Goal: Transaction & Acquisition: Purchase product/service

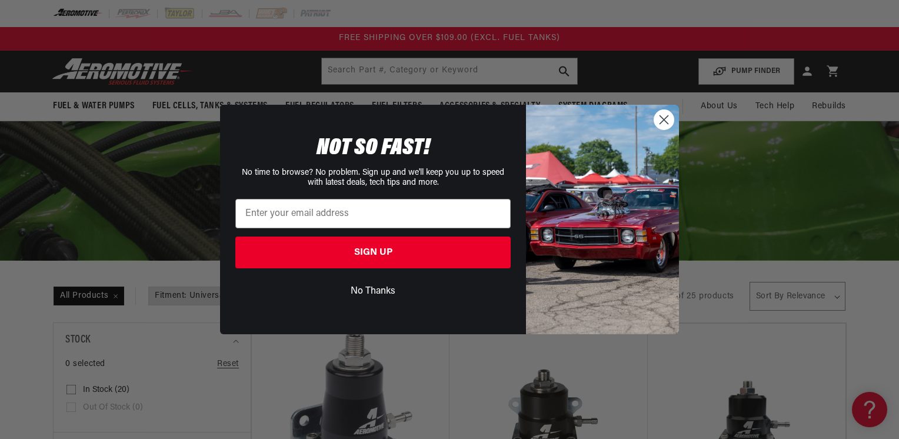
click at [665, 119] on circle "Close dialog" at bounding box center [663, 119] width 19 height 19
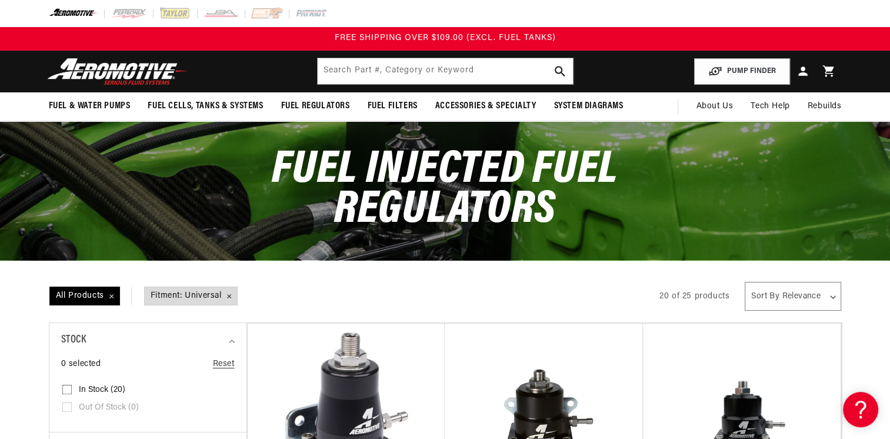
scroll to position [235, 0]
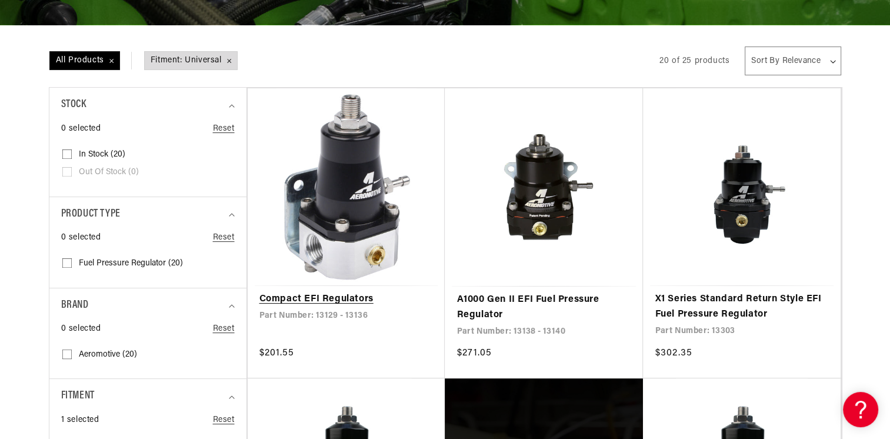
click at [397, 292] on link "Compact EFI Regulators" at bounding box center [347, 299] width 174 height 15
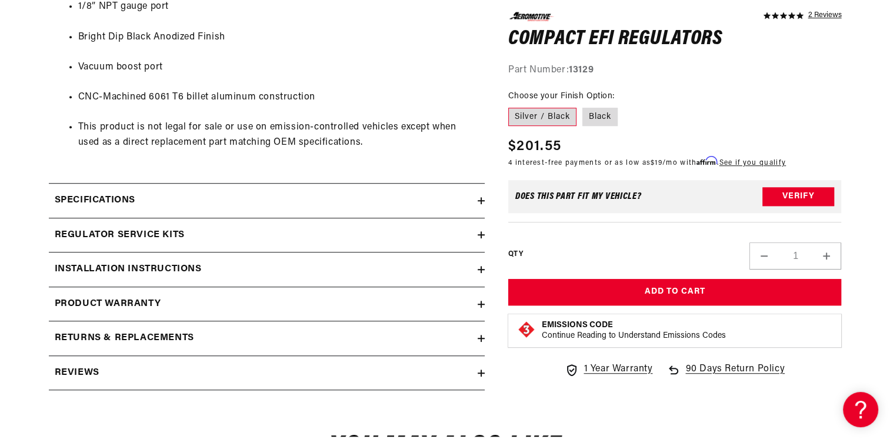
scroll to position [824, 0]
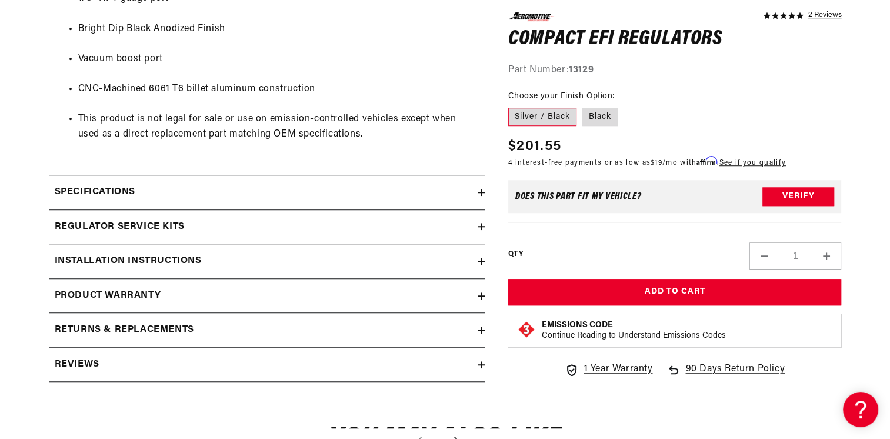
click at [483, 227] on icon at bounding box center [481, 227] width 7 height 0
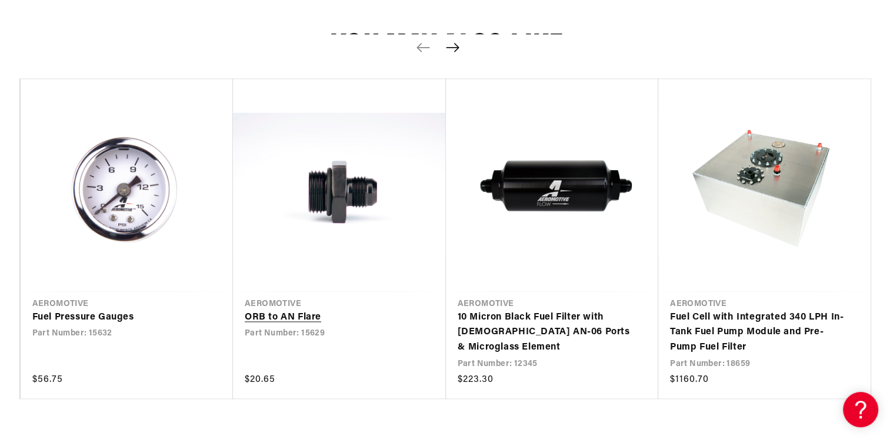
scroll to position [1471, 0]
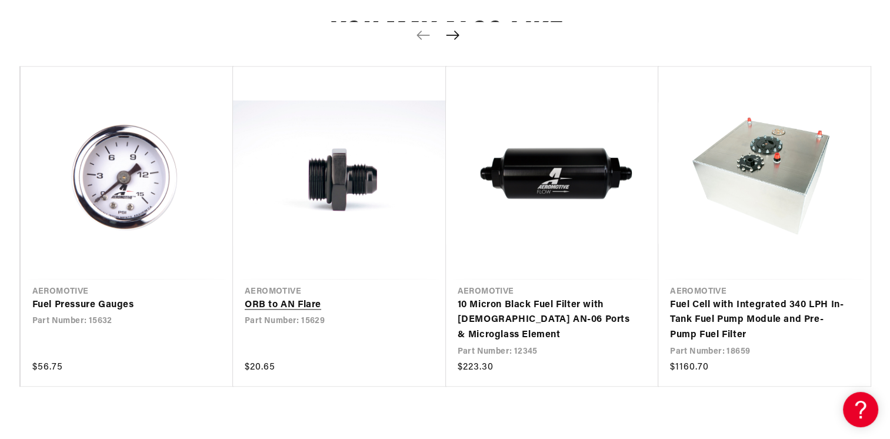
click at [338, 298] on link "ORB to AN Flare" at bounding box center [334, 305] width 178 height 15
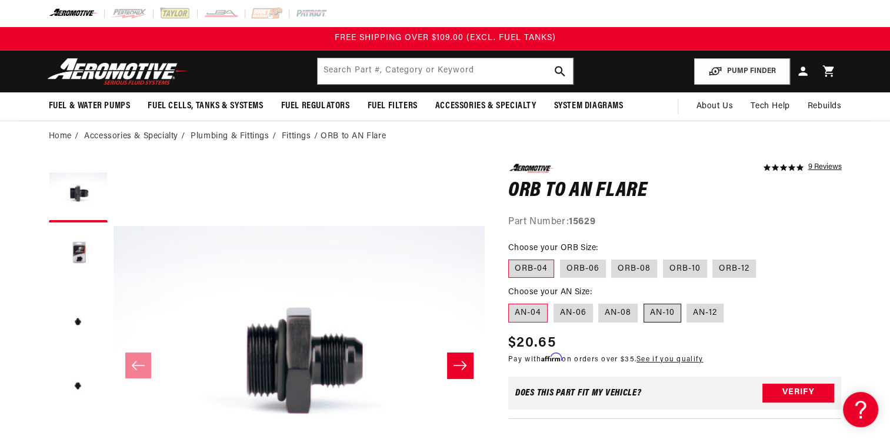
click at [651, 308] on label "AN-10" at bounding box center [663, 313] width 38 height 19
click at [644, 302] on input "AN-10" at bounding box center [644, 301] width 1 height 1
radio input "true"
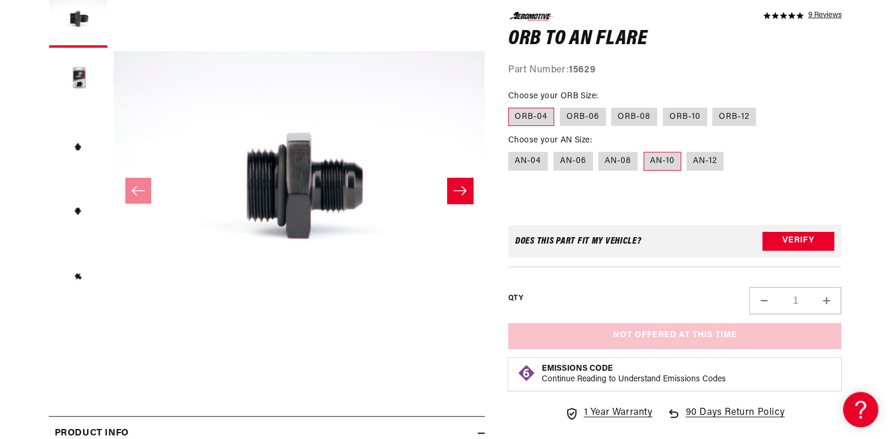
scroll to position [177, 0]
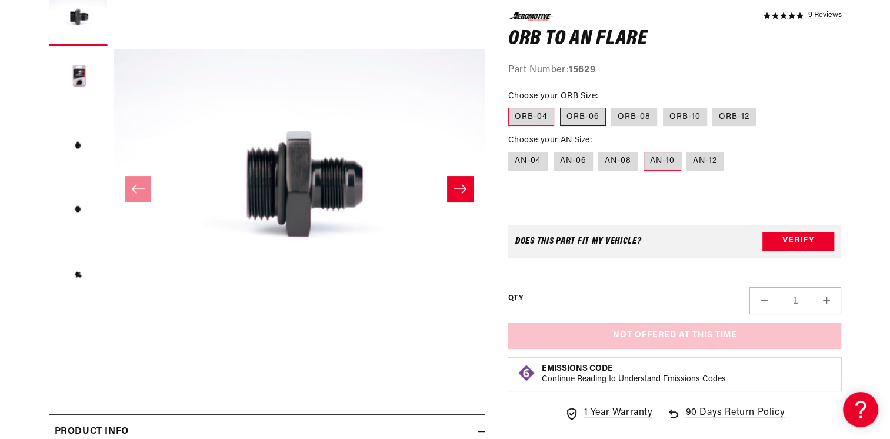
click at [586, 122] on label "ORB-06" at bounding box center [583, 116] width 46 height 19
click at [561, 105] on input "ORB-06" at bounding box center [560, 105] width 1 height 1
radio input "true"
click at [639, 115] on label "ORB-08" at bounding box center [634, 116] width 46 height 19
click at [613, 105] on input "ORB-08" at bounding box center [612, 105] width 1 height 1
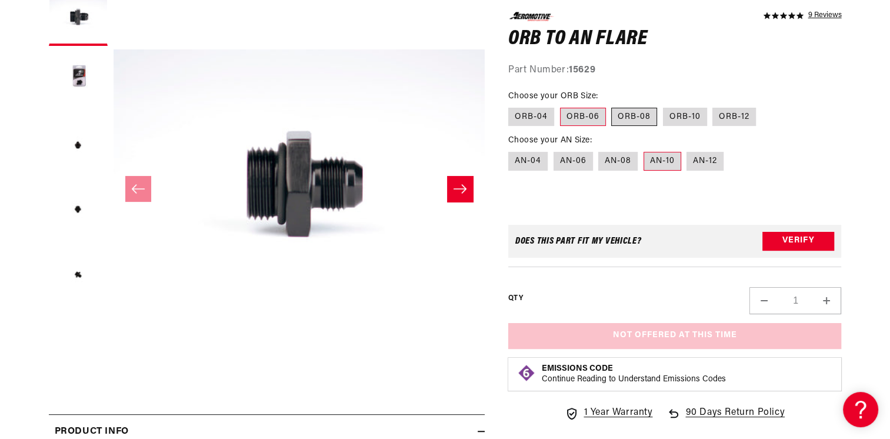
radio input "true"
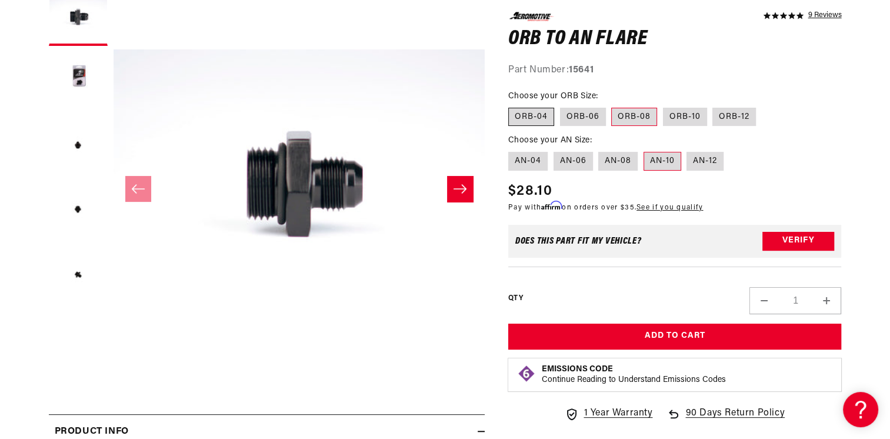
click at [533, 114] on label "ORB-04" at bounding box center [531, 116] width 46 height 19
click at [512, 105] on input "ORB-04" at bounding box center [511, 105] width 1 height 1
radio input "true"
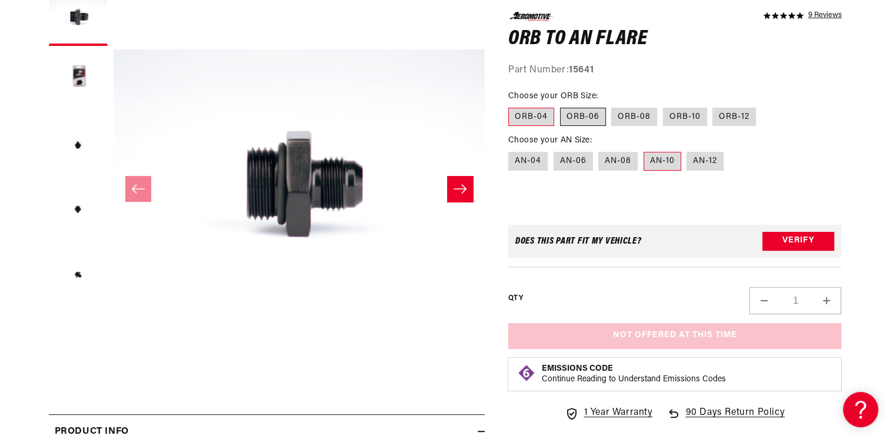
click at [578, 117] on label "ORB-06" at bounding box center [583, 116] width 46 height 19
click at [561, 105] on input "ORB-06" at bounding box center [560, 105] width 1 height 1
radio input "true"
click at [637, 112] on label "ORB-08" at bounding box center [634, 116] width 46 height 19
click at [613, 105] on input "ORB-08" at bounding box center [612, 105] width 1 height 1
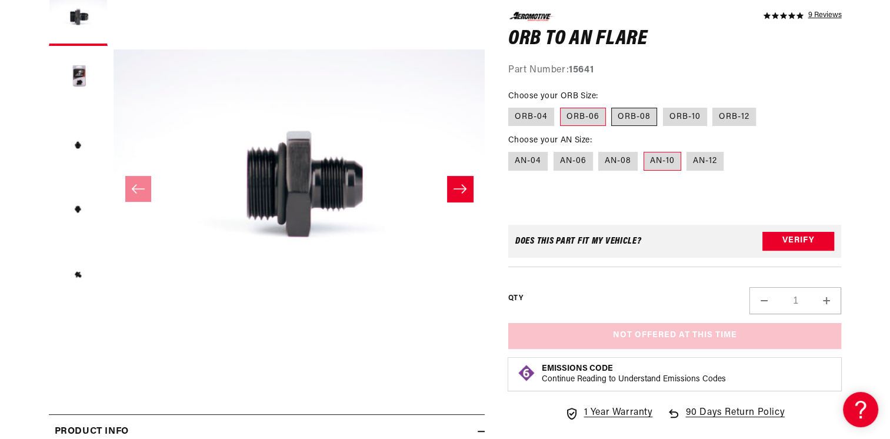
radio input "true"
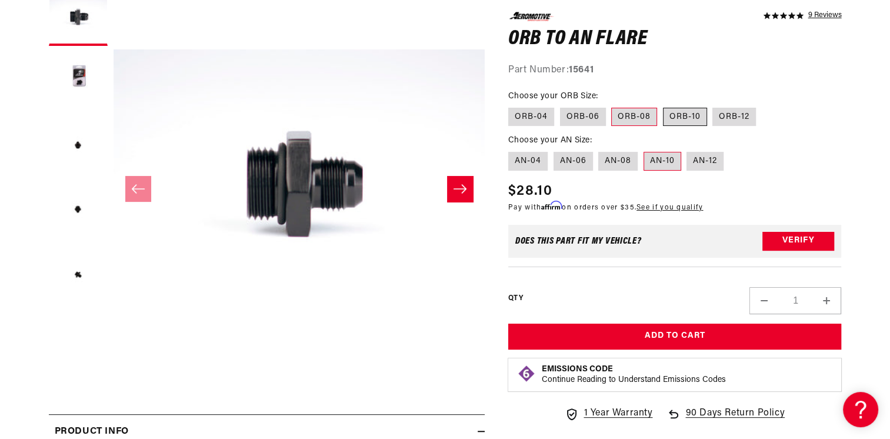
click at [686, 116] on label "ORB-10" at bounding box center [685, 116] width 44 height 19
click at [664, 105] on input "ORB-10" at bounding box center [663, 105] width 1 height 1
radio input "true"
click at [717, 117] on label "ORB-12" at bounding box center [735, 116] width 44 height 19
click at [714, 105] on input "ORB-12" at bounding box center [713, 105] width 1 height 1
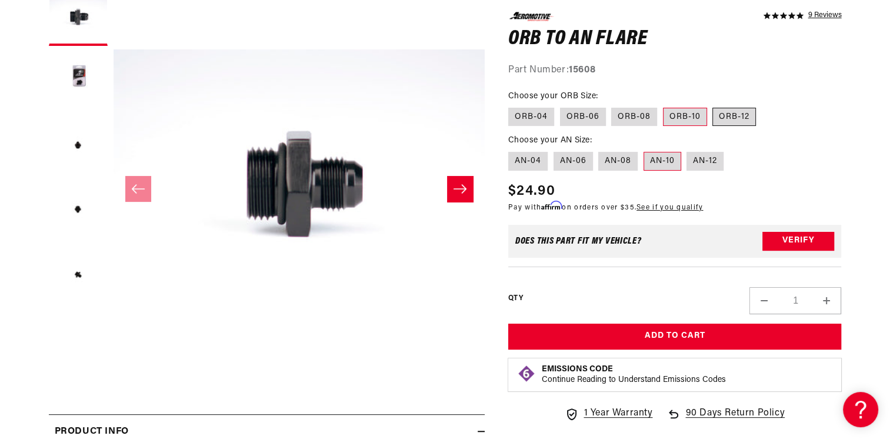
radio input "true"
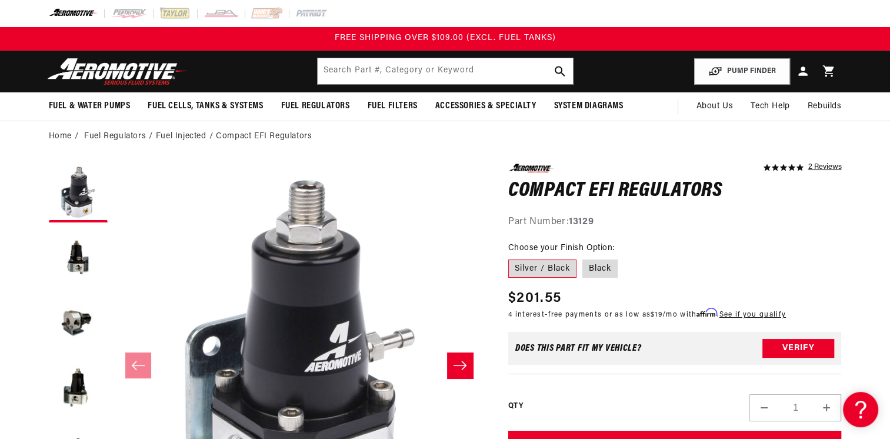
click at [462, 361] on icon "Slide right" at bounding box center [460, 365] width 13 height 9
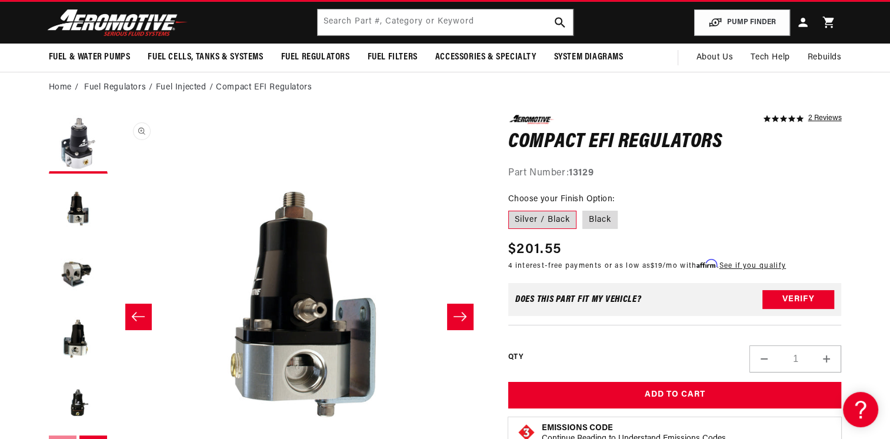
scroll to position [59, 0]
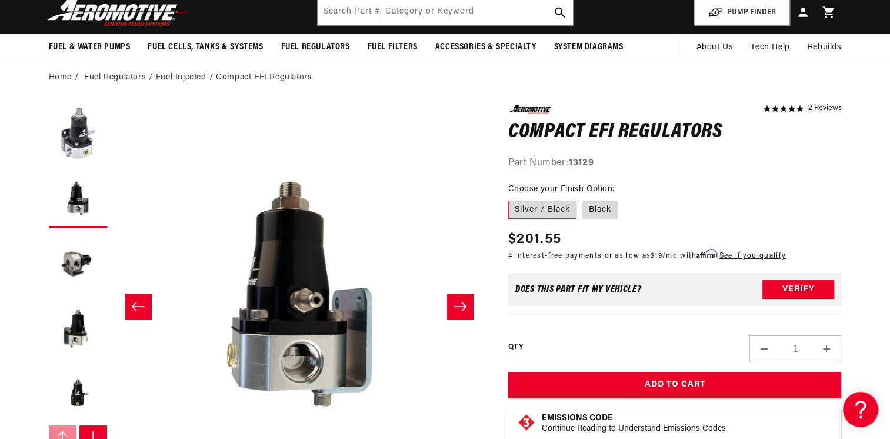
click at [460, 308] on icon "Slide right" at bounding box center [460, 307] width 14 height 12
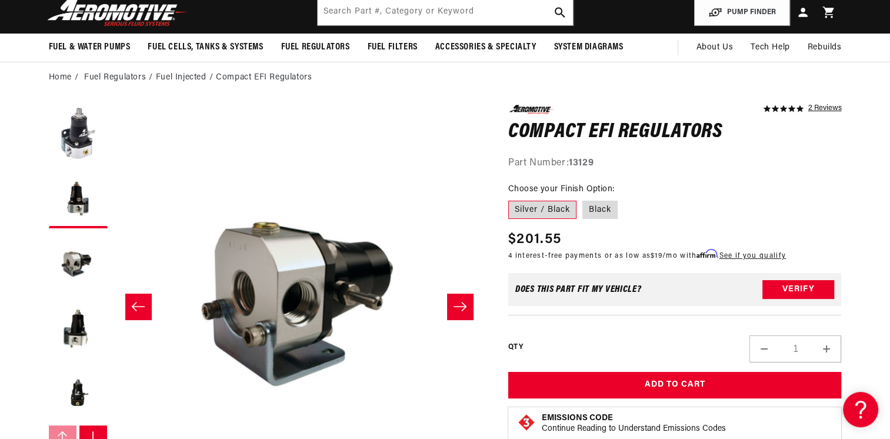
scroll to position [0, 743]
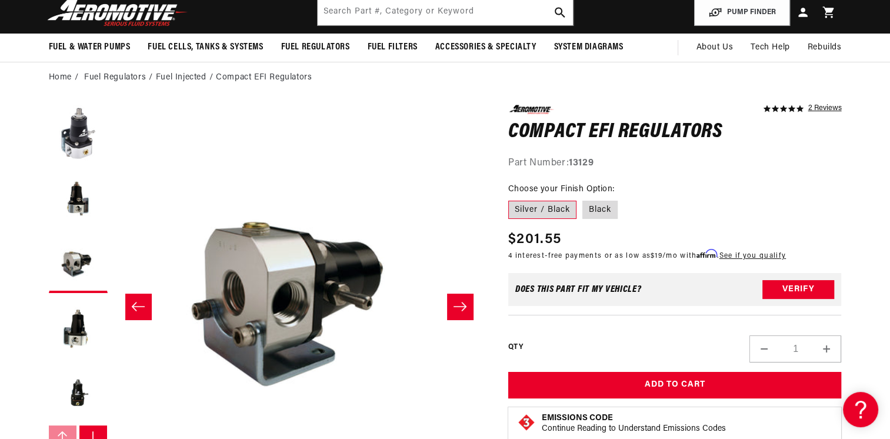
click at [460, 308] on icon "Slide right" at bounding box center [460, 307] width 14 height 12
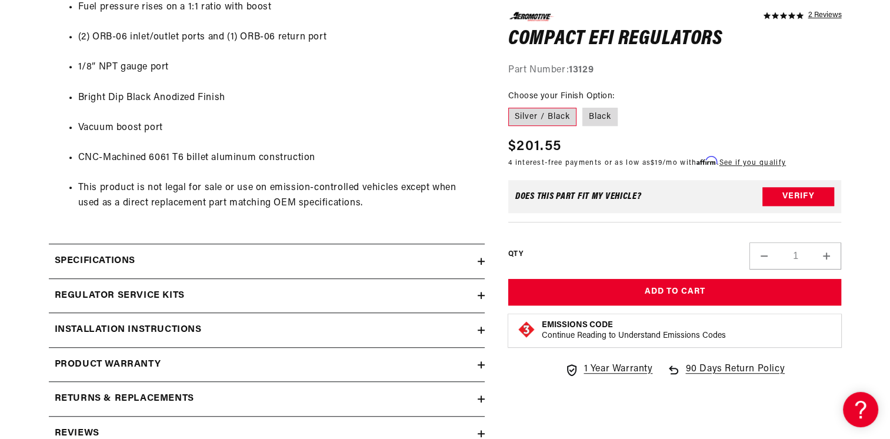
scroll to position [765, 0]
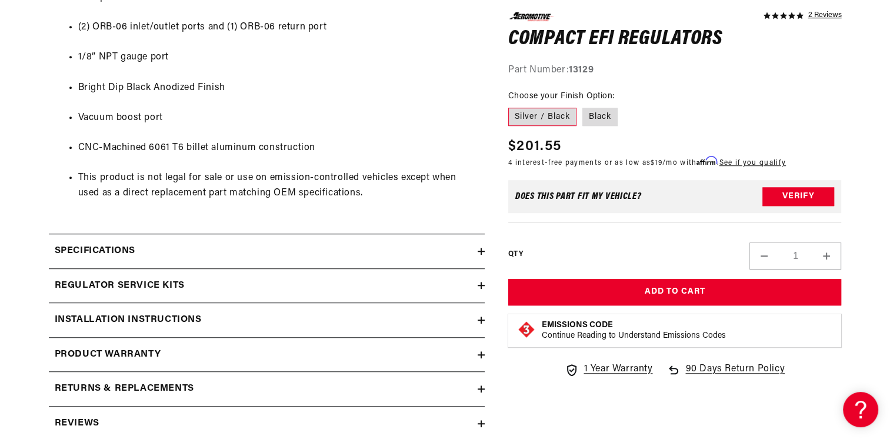
click at [484, 251] on icon at bounding box center [481, 251] width 7 height 0
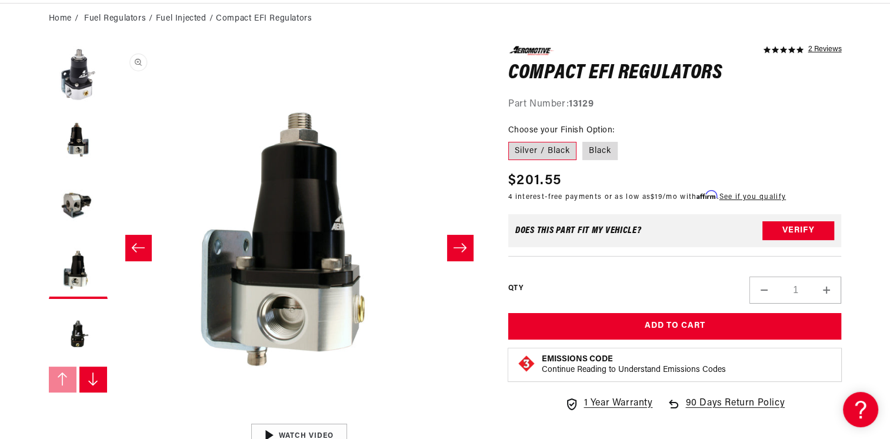
scroll to position [0, 0]
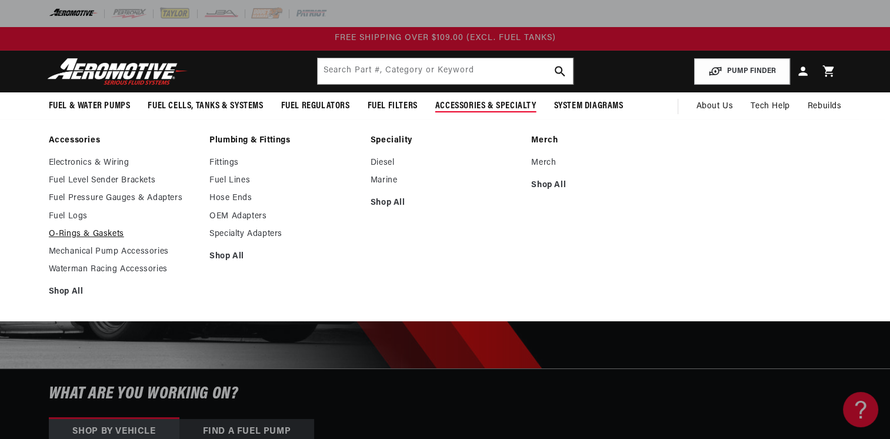
click at [84, 232] on link "O-Rings & Gaskets" at bounding box center [123, 234] width 149 height 11
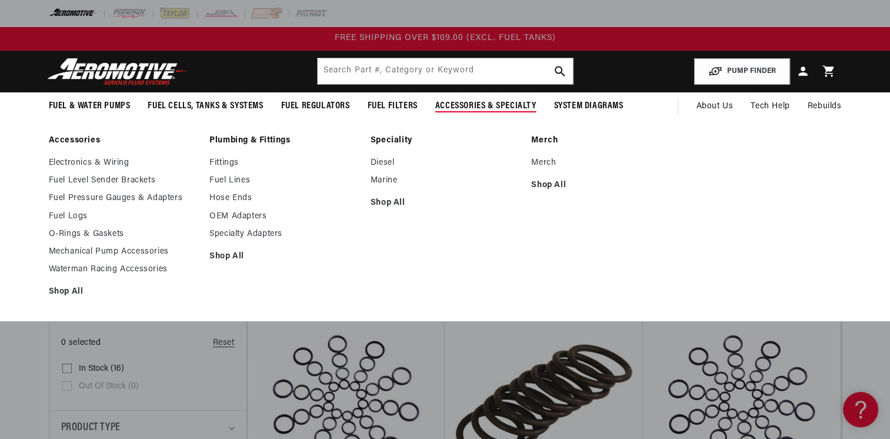
click at [75, 141] on link "Accessories" at bounding box center [123, 140] width 149 height 11
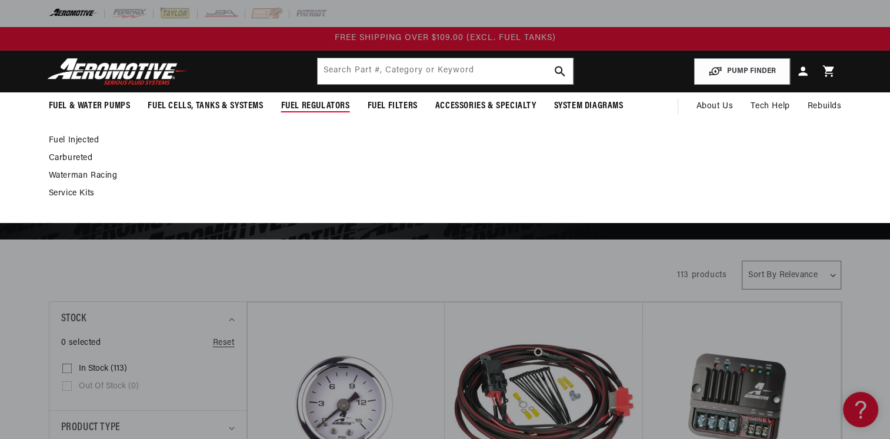
click at [75, 139] on link "Fuel Injected" at bounding box center [440, 140] width 782 height 11
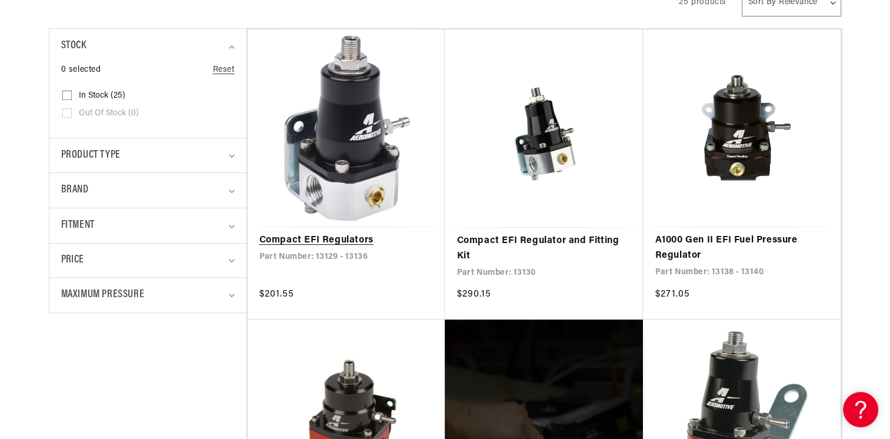
click at [337, 233] on link "Compact EFI Regulators" at bounding box center [347, 240] width 174 height 15
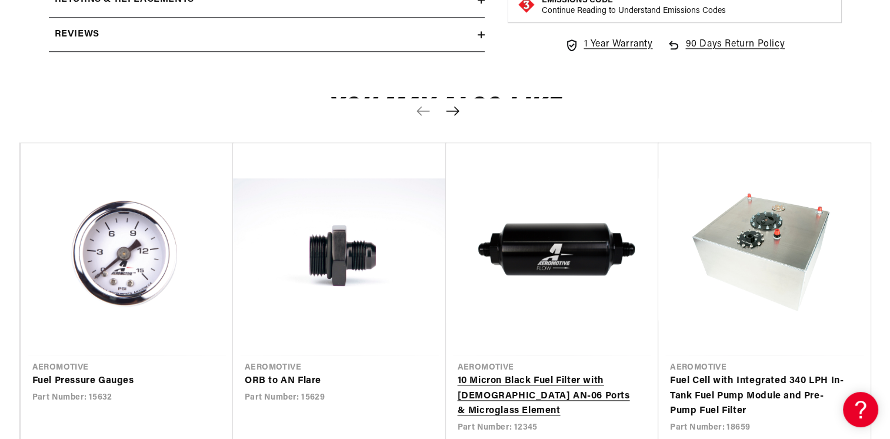
scroll to position [1295, 0]
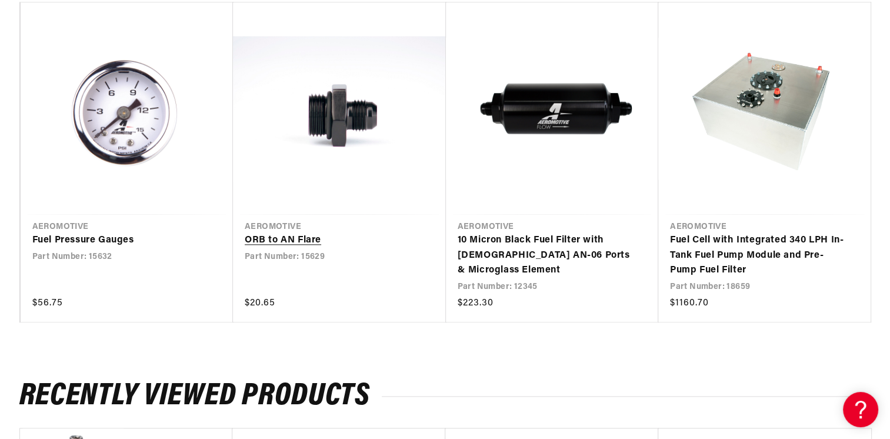
click at [355, 233] on link "ORB to AN Flare" at bounding box center [334, 240] width 178 height 15
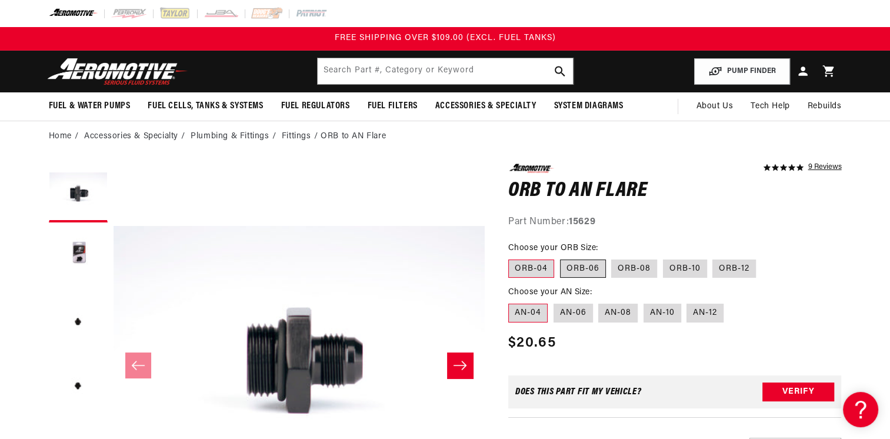
click at [580, 263] on label "ORB-06" at bounding box center [583, 269] width 46 height 19
click at [561, 258] on input "ORB-06" at bounding box center [560, 257] width 1 height 1
radio input "true"
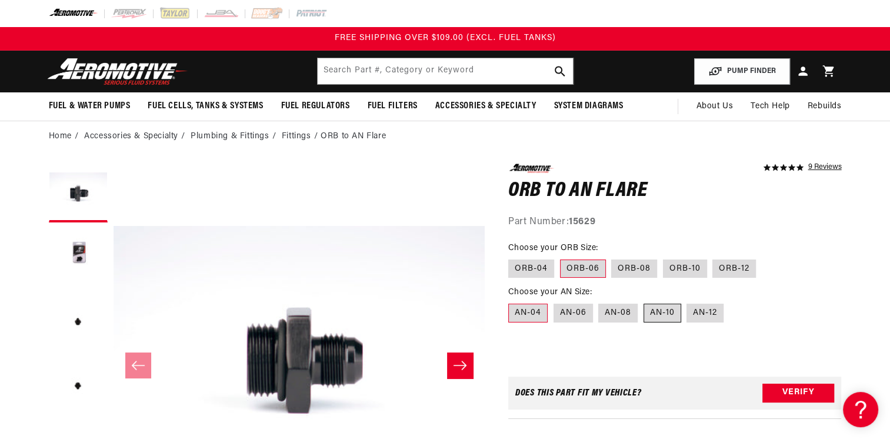
click at [655, 310] on label "AN-10" at bounding box center [663, 313] width 38 height 19
click at [644, 302] on input "AN-10" at bounding box center [644, 301] width 1 height 1
radio input "true"
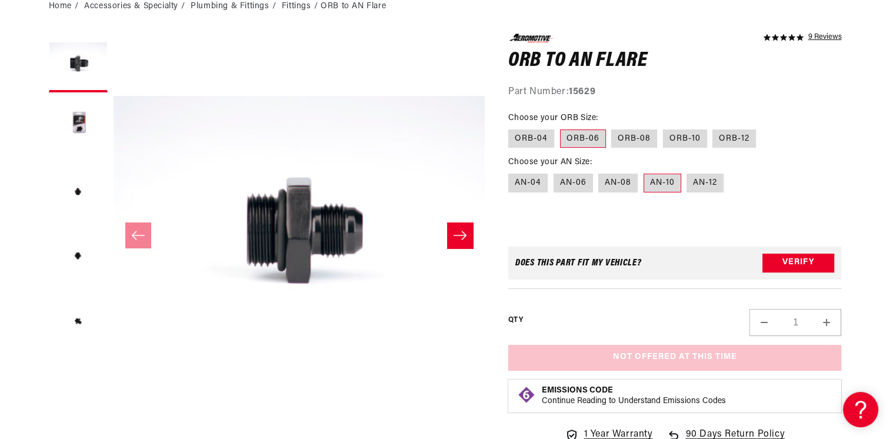
scroll to position [177, 0]
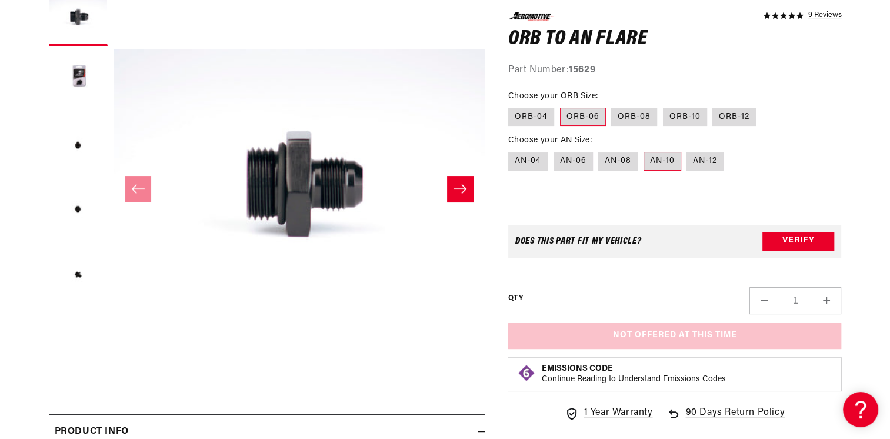
click at [658, 334] on div "Not Offered at This Time Add to Cart Product details More payment options This …" at bounding box center [675, 335] width 334 height 26
click at [578, 64] on div "Part Number: 15629" at bounding box center [675, 70] width 334 height 15
click at [581, 72] on strong "15629" at bounding box center [582, 69] width 26 height 9
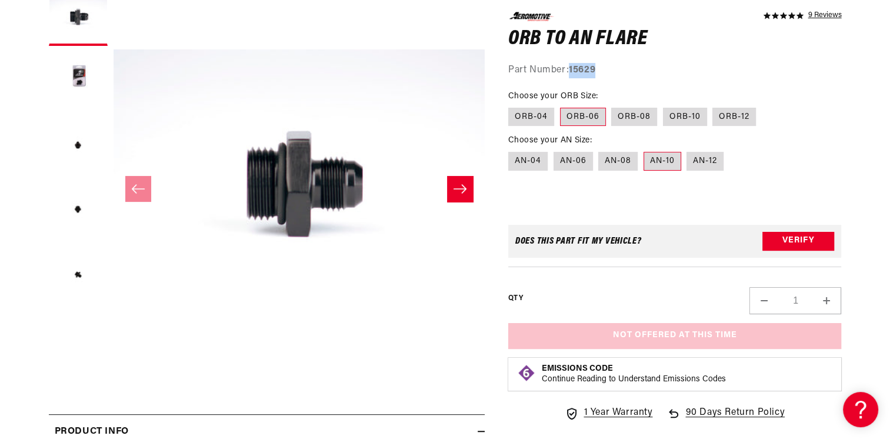
copy strong "15629"
click at [688, 69] on div "Part Number: 15629" at bounding box center [675, 70] width 334 height 15
click at [637, 114] on label "ORB-08" at bounding box center [634, 116] width 46 height 19
click at [613, 105] on input "ORB-08" at bounding box center [612, 105] width 1 height 1
radio input "true"
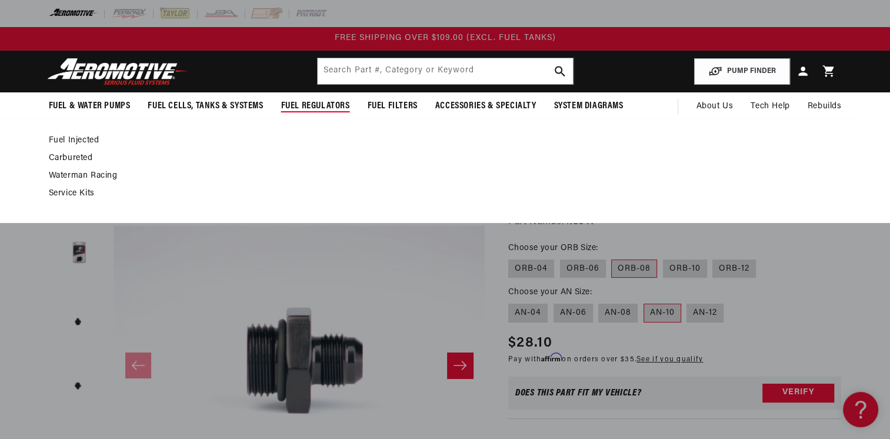
click at [61, 136] on link "Fuel Injected" at bounding box center [440, 140] width 782 height 11
